Goal: Navigation & Orientation: Understand site structure

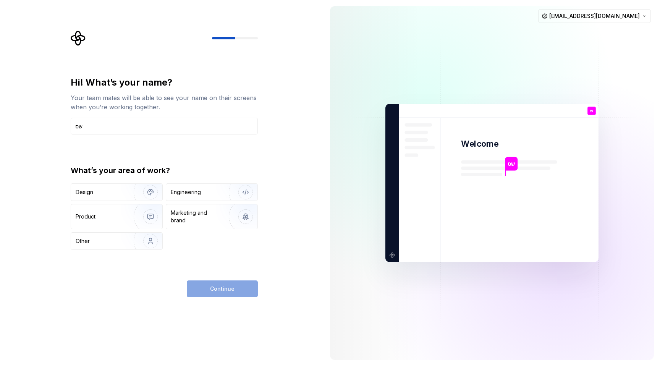
type input "ש"
type input "Max"
click at [124, 189] on img "button" at bounding box center [145, 191] width 49 height 51
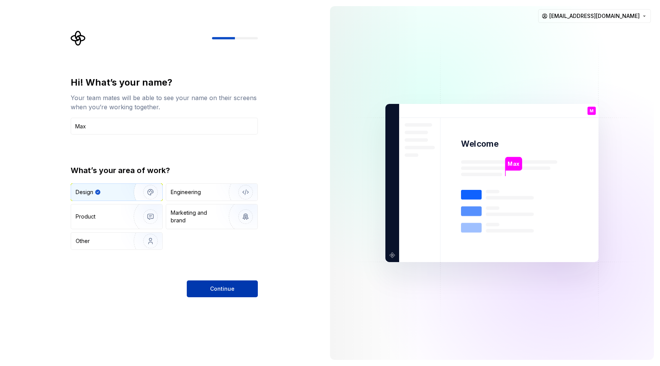
click at [200, 289] on button "Continue" at bounding box center [222, 288] width 71 height 17
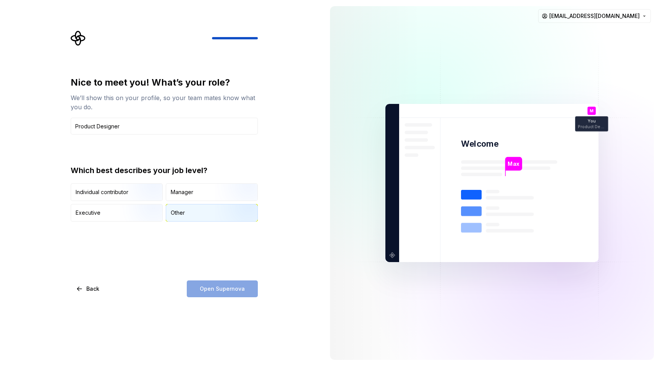
type input "Product Designer"
click at [197, 215] on div "Other" at bounding box center [211, 212] width 91 height 17
click at [211, 294] on button "Open Supernova" at bounding box center [222, 288] width 71 height 17
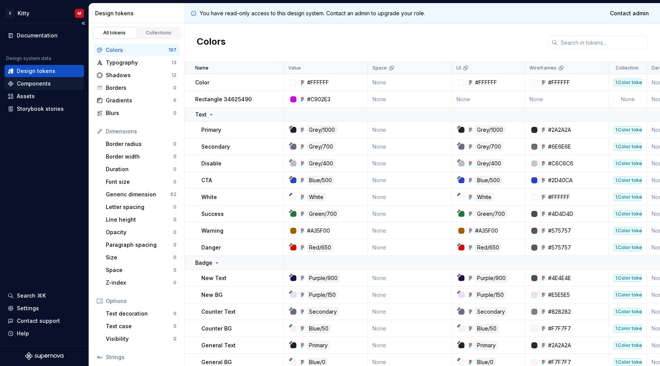
click at [36, 86] on div "Components" at bounding box center [34, 84] width 34 height 8
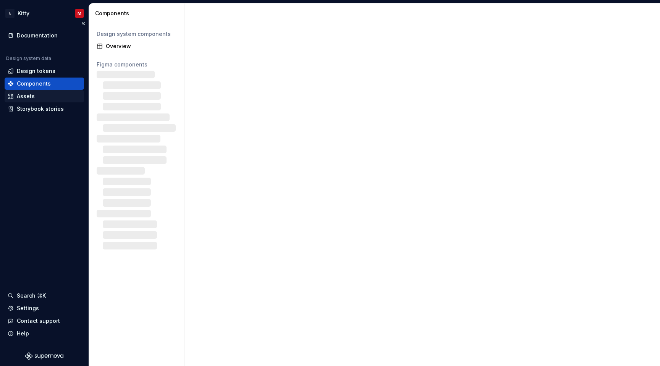
click at [33, 98] on div "Assets" at bounding box center [26, 96] width 18 height 8
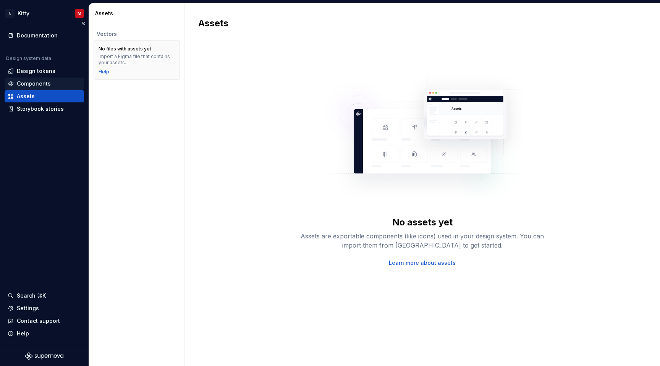
click at [43, 81] on div "Components" at bounding box center [34, 84] width 34 height 8
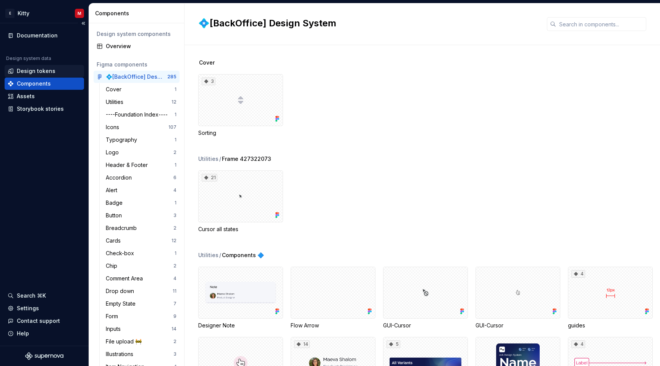
click at [47, 68] on div "Design tokens" at bounding box center [36, 71] width 39 height 8
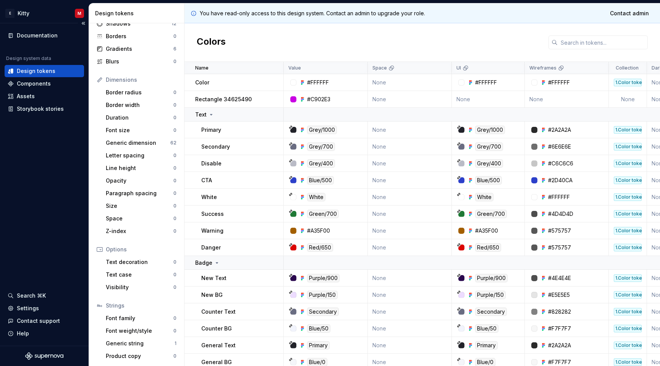
scroll to position [52, 0]
click at [42, 108] on div "Storybook stories" at bounding box center [40, 109] width 47 height 8
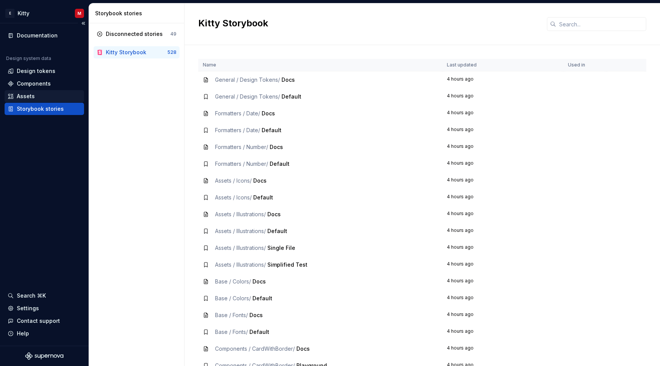
click at [30, 97] on div "Assets" at bounding box center [26, 96] width 18 height 8
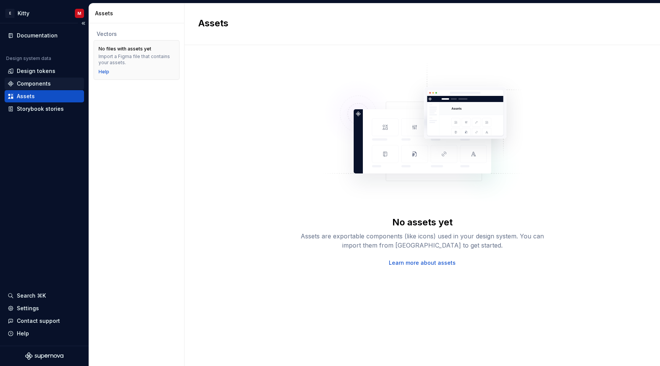
click at [45, 86] on div "Components" at bounding box center [34, 84] width 34 height 8
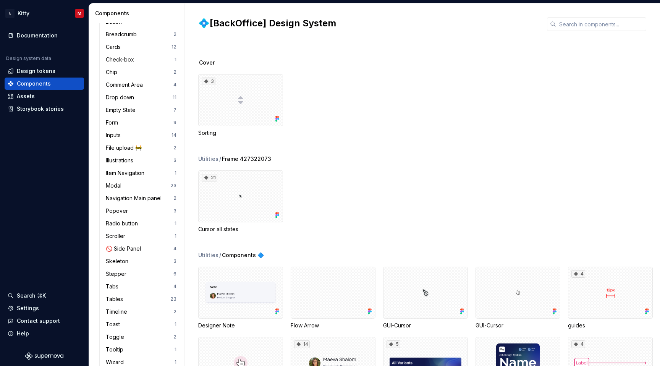
scroll to position [192, 0]
click at [40, 98] on div "Assets" at bounding box center [44, 96] width 73 height 8
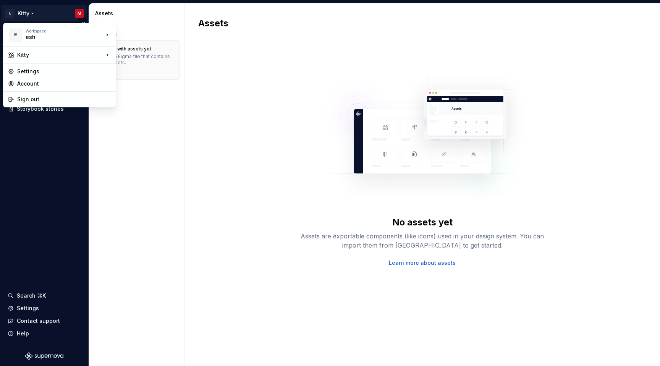
click at [29, 13] on html "E Kitty M Documentation Design system data Design tokens Components Assets Stor…" at bounding box center [330, 183] width 660 height 366
click at [45, 57] on div "Kitty" at bounding box center [60, 55] width 86 height 8
click at [133, 55] on div "Kitty" at bounding box center [153, 56] width 50 height 8
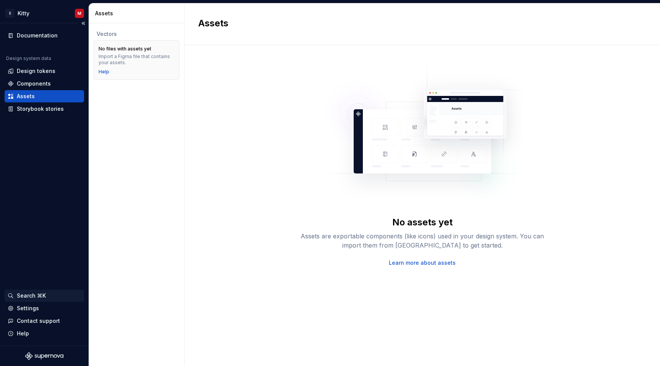
click at [28, 296] on div "Search ⌘K" at bounding box center [31, 296] width 29 height 8
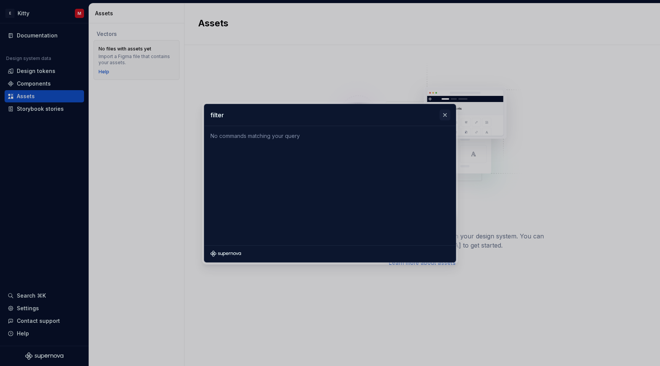
type input "filter"
click at [441, 117] on button "button" at bounding box center [445, 115] width 11 height 11
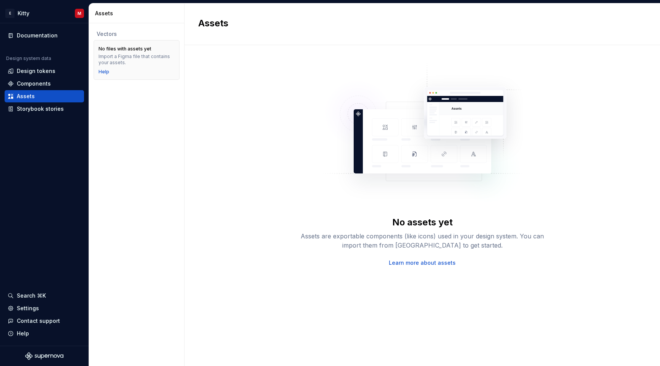
click at [257, 168] on div "No assets yet Assets are exportable components (like icons) used in your design…" at bounding box center [422, 163] width 448 height 208
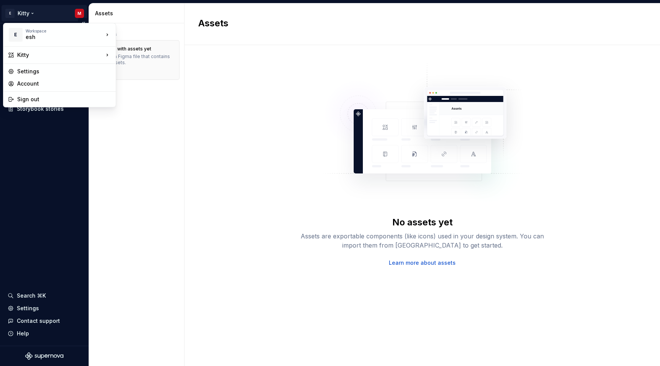
click at [19, 11] on html "E Kitty M Documentation Design system data Design tokens Components Assets Stor…" at bounding box center [330, 183] width 660 height 366
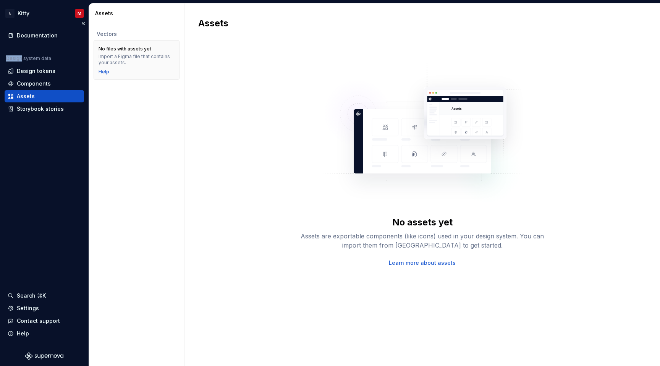
click at [61, 53] on div "Documentation Design system data Design tokens Components Assets Storybook stor…" at bounding box center [44, 72] width 79 height 86
click at [45, 71] on div "Design tokens" at bounding box center [36, 71] width 39 height 8
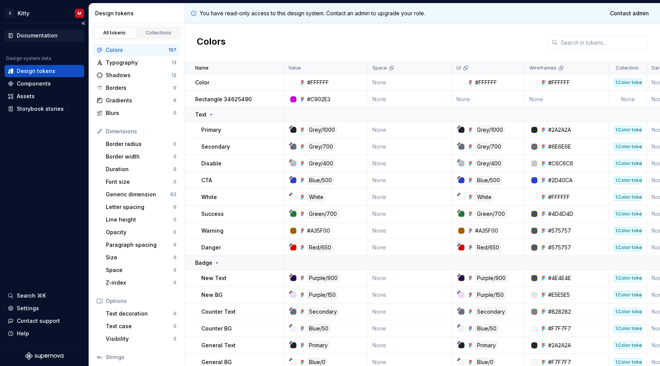
click at [45, 34] on div "Documentation" at bounding box center [37, 36] width 41 height 8
